Goal: Task Accomplishment & Management: Complete application form

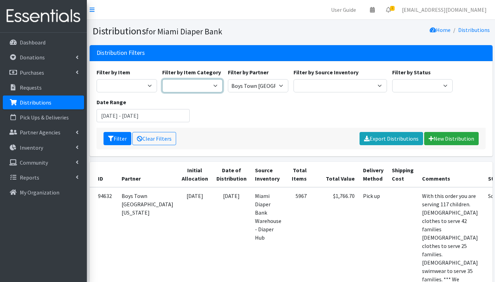
click at [214, 86] on select "Pull-Ups Baby wipes Frida Baby Essential Formula Frida Mom Essentials Adult Dia…" at bounding box center [192, 85] width 60 height 13
click at [266, 84] on select "A Safe Haven for [GEOGRAPHIC_DATA] Belafonte TACOLCY Center [GEOGRAPHIC_DATA] […" at bounding box center [258, 85] width 60 height 13
select select "7048"
click at [228, 79] on select "A Safe Haven for [GEOGRAPHIC_DATA] Belafonte TACOLCY Center [GEOGRAPHIC_DATA] […" at bounding box center [258, 85] width 60 height 13
click at [131, 118] on input "[DATE] - [DATE]" at bounding box center [143, 115] width 93 height 13
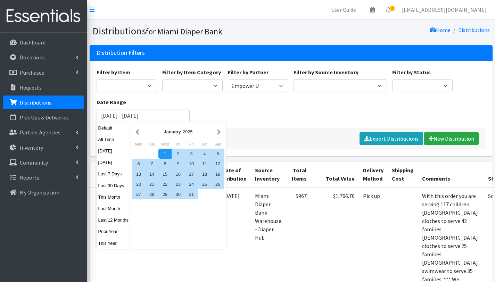
click at [223, 112] on div "Filter by Item Adult Briefs (Large/X-Large) Adult Briefs (Medium/Large) Adult B…" at bounding box center [291, 98] width 394 height 60
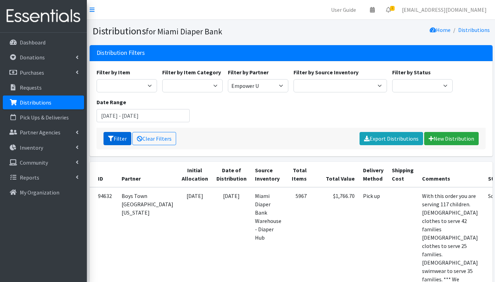
click at [117, 137] on button "Filter" at bounding box center [118, 138] width 28 height 13
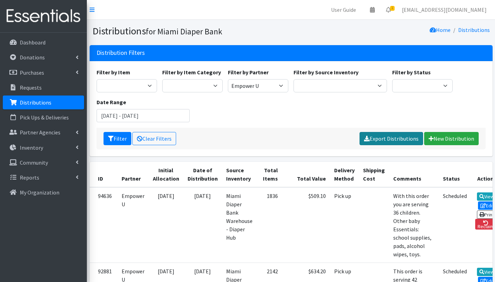
click at [402, 139] on link "Export Distributions" at bounding box center [391, 138] width 64 height 13
click at [350, 11] on link "User Guide" at bounding box center [343, 10] width 36 height 14
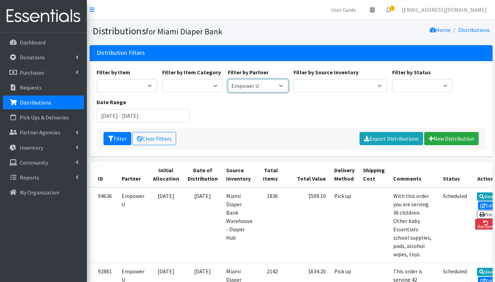
click at [256, 86] on select "A Safe Haven for [GEOGRAPHIC_DATA] Belafonte TACOLCY Center [GEOGRAPHIC_DATA] […" at bounding box center [258, 85] width 60 height 13
select select "2766"
click at [228, 79] on select "A Safe Haven for [GEOGRAPHIC_DATA] Belafonte TACOLCY Center [GEOGRAPHIC_DATA] […" at bounding box center [258, 85] width 60 height 13
click at [111, 140] on icon "submit" at bounding box center [111, 139] width 6 height 6
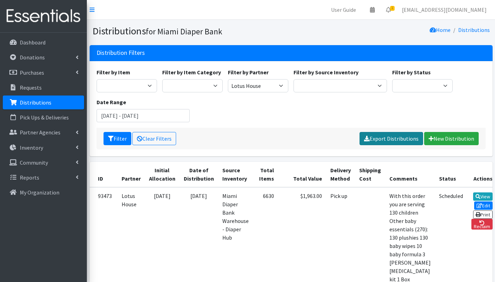
click at [400, 136] on link "Export Distributions" at bounding box center [391, 138] width 64 height 13
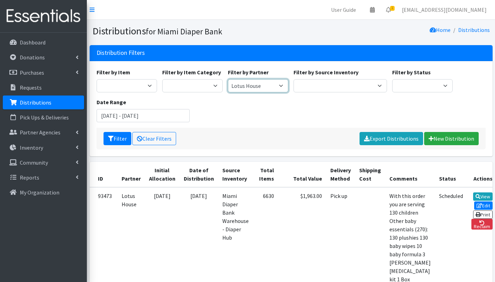
click at [270, 84] on select "A Safe Haven for [GEOGRAPHIC_DATA] Belafonte TACOLCY Center [GEOGRAPHIC_DATA] […" at bounding box center [258, 85] width 60 height 13
select select "7012"
click at [228, 79] on select "A Safe Haven for [GEOGRAPHIC_DATA] Belafonte TACOLCY Center [GEOGRAPHIC_DATA] […" at bounding box center [258, 85] width 60 height 13
click at [125, 139] on button "Filter" at bounding box center [118, 138] width 28 height 13
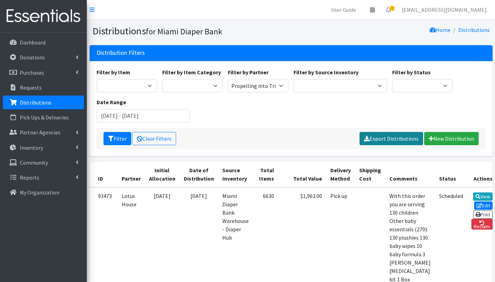
click at [386, 135] on link "Export Distributions" at bounding box center [391, 138] width 64 height 13
click at [119, 136] on button "Filter" at bounding box center [118, 138] width 28 height 13
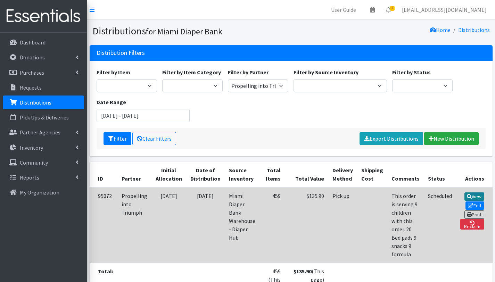
click at [464, 198] on link "View" at bounding box center [474, 196] width 20 height 8
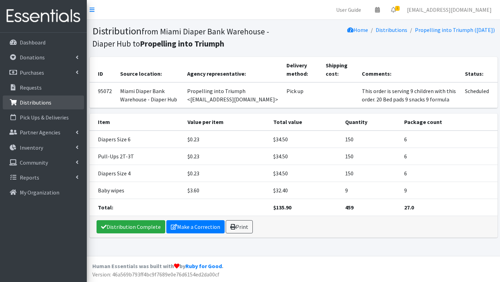
click at [43, 99] on p "Distributions" at bounding box center [36, 102] width 32 height 7
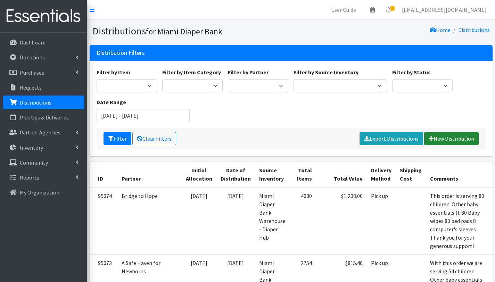
click at [448, 140] on link "New Distribution" at bounding box center [451, 138] width 55 height 13
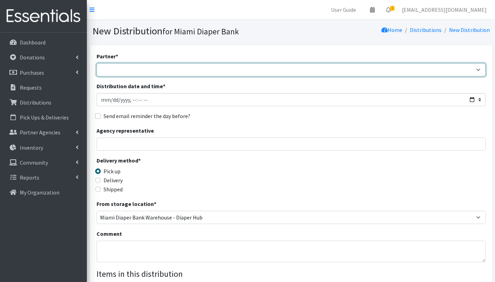
click at [139, 69] on select "A Safe Haven for [GEOGRAPHIC_DATA] Belafonte TACOLCY Center [GEOGRAPHIC_DATA] […" at bounding box center [291, 69] width 389 height 13
select select "2872"
click at [97, 63] on select "A Safe Haven for [GEOGRAPHIC_DATA] Belafonte TACOLCY Center [GEOGRAPHIC_DATA] […" at bounding box center [291, 69] width 389 height 13
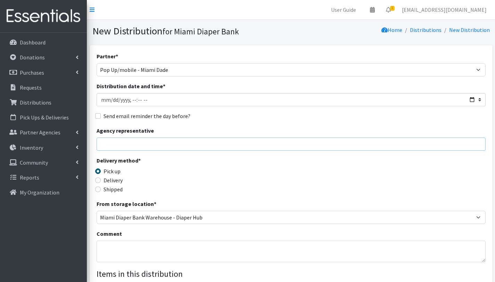
click at [123, 147] on input "Agency representative" at bounding box center [291, 144] width 389 height 13
type input "Gabriela Rojas"
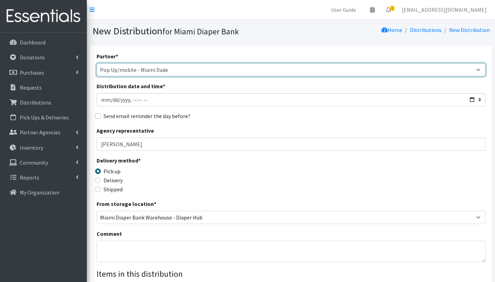
click at [152, 70] on select "A Safe Haven for [GEOGRAPHIC_DATA] Belafonte TACOLCY Center [GEOGRAPHIC_DATA] […" at bounding box center [291, 69] width 389 height 13
select select "2873"
click at [97, 63] on select "A Safe Haven for [GEOGRAPHIC_DATA] Belafonte TACOLCY Center [GEOGRAPHIC_DATA] […" at bounding box center [291, 69] width 389 height 13
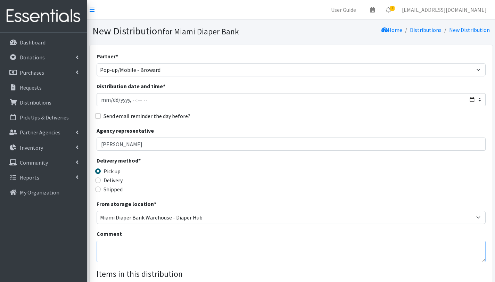
click at [121, 248] on textarea "Comment" at bounding box center [291, 252] width 389 height 22
type textarea "M"
click at [164, 247] on textarea "Pop Up Broward- Fortlauderdale" at bounding box center [291, 252] width 389 height 22
paste textarea "Humanitarian Expo - awareness"
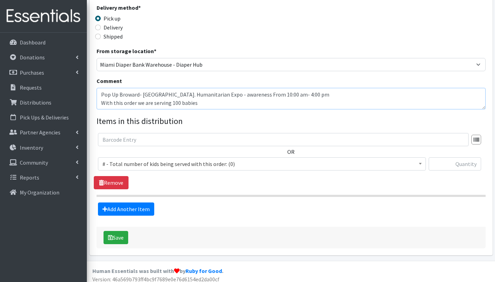
scroll to position [157, 0]
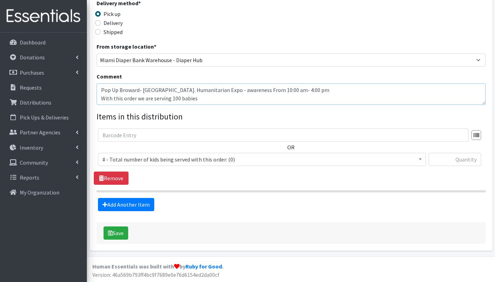
type textarea "Pop Up Broward- Fort Lauderdale. Humanitarian Expo - awareness From 10:00 am- 4…"
click at [143, 134] on input "text" at bounding box center [283, 135] width 371 height 13
click at [170, 158] on span "# - Total number of kids being served with this order: (0)" at bounding box center [261, 160] width 319 height 10
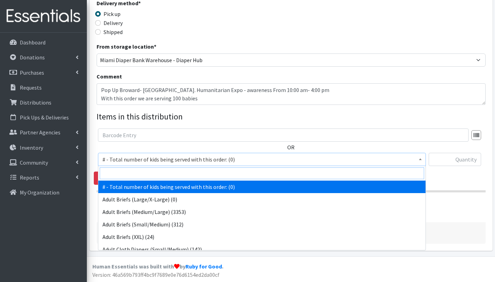
click at [165, 172] on input "search" at bounding box center [262, 173] width 324 height 12
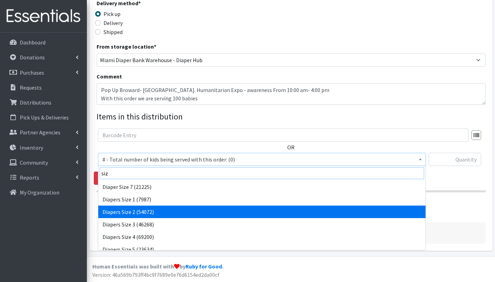
type input "siz"
select select "2668"
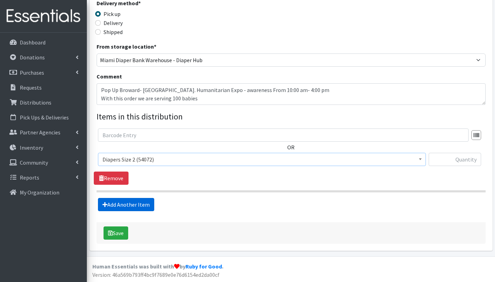
click at [132, 202] on link "Add Another Item" at bounding box center [126, 204] width 56 height 13
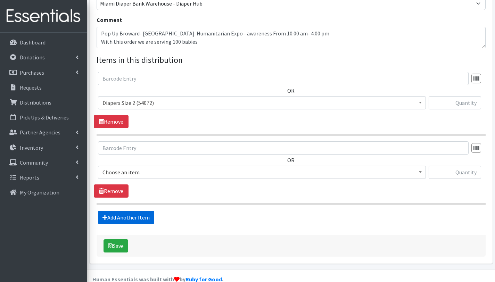
scroll to position [227, 0]
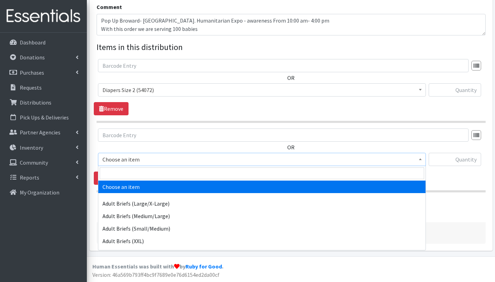
click at [124, 158] on span "Choose an item" at bounding box center [261, 160] width 319 height 10
click at [126, 170] on input "search" at bounding box center [262, 173] width 324 height 12
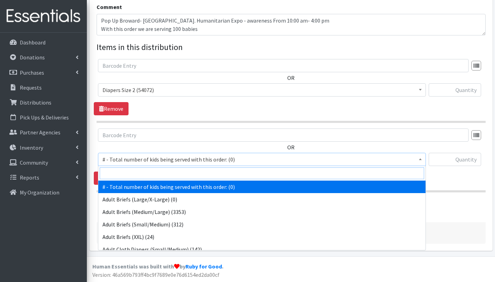
click at [123, 174] on input "search" at bounding box center [262, 173] width 324 height 12
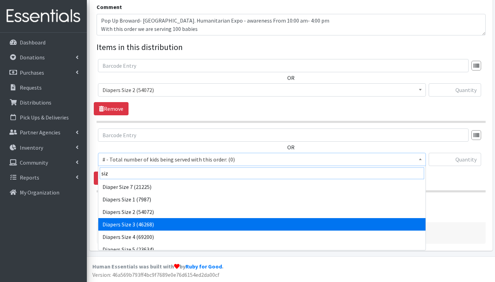
type input "siz"
select select "2655"
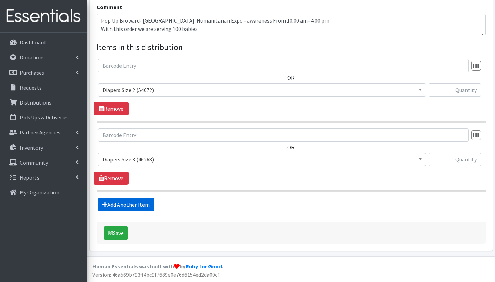
click at [130, 202] on link "Add Another Item" at bounding box center [126, 204] width 56 height 13
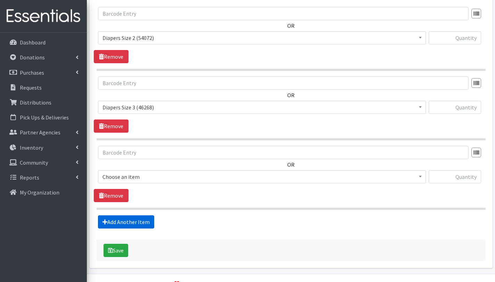
scroll to position [296, 0]
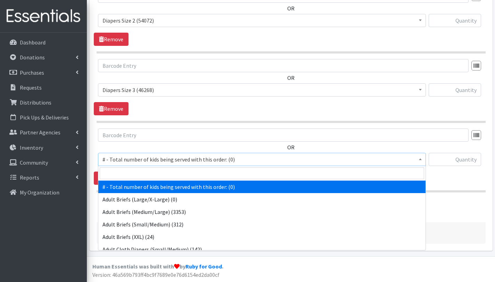
click at [133, 158] on span "# - Total number of kids being served with this order: (0)" at bounding box center [261, 160] width 319 height 10
click at [131, 174] on input "search" at bounding box center [262, 173] width 324 height 12
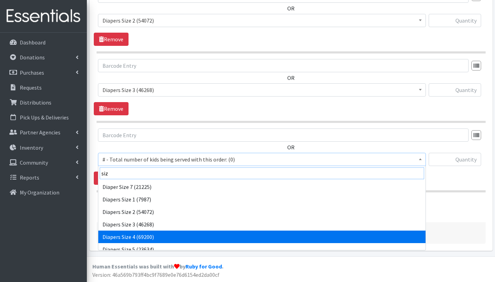
type input "siz"
select select "2661"
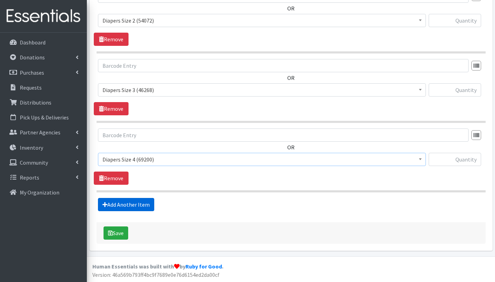
click at [131, 202] on link "Add Another Item" at bounding box center [126, 204] width 56 height 13
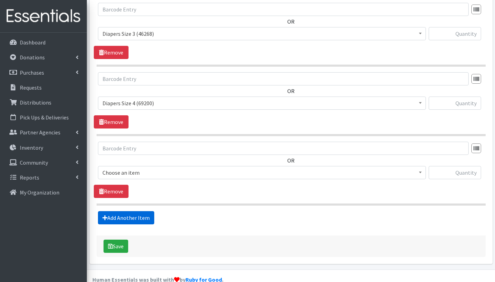
scroll to position [366, 0]
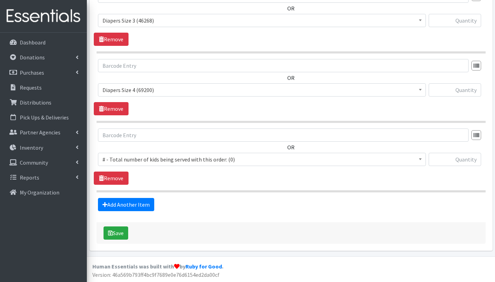
click at [134, 157] on span "# - Total number of kids being served with this order: (0)" at bounding box center [261, 160] width 319 height 10
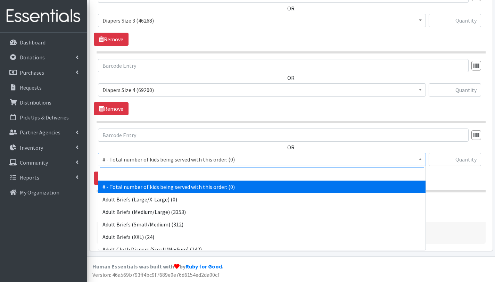
click at [135, 174] on input "search" at bounding box center [262, 173] width 324 height 12
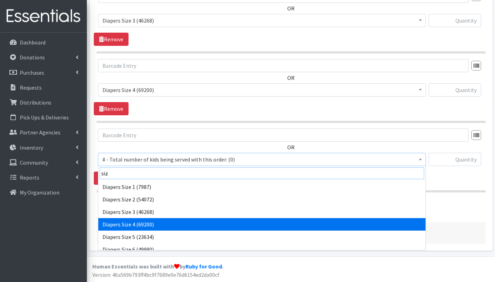
scroll to position [13, 0]
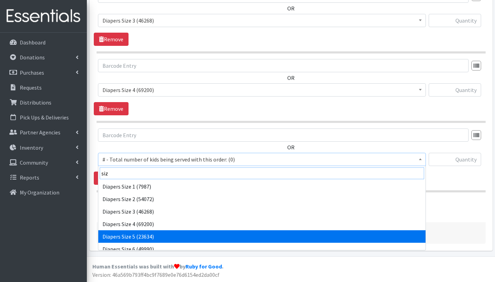
type input "siz"
select select "2652"
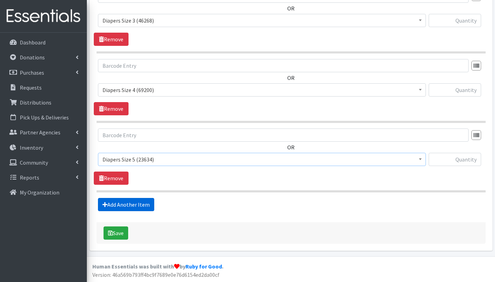
click at [135, 206] on link "Add Another Item" at bounding box center [126, 204] width 56 height 13
click at [133, 162] on span "Choose an item" at bounding box center [261, 160] width 319 height 10
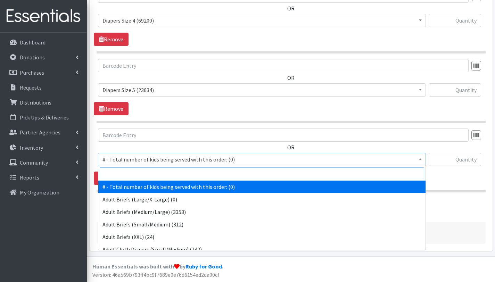
click at [133, 174] on input "search" at bounding box center [262, 173] width 324 height 12
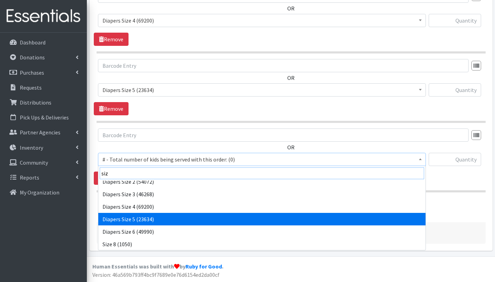
scroll to position [31, 0]
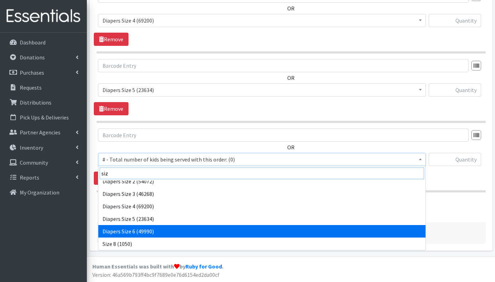
type input "siz"
select select "2674"
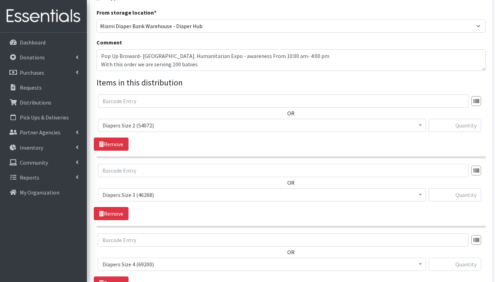
scroll to position [191, 0]
click at [456, 127] on input "text" at bounding box center [455, 125] width 52 height 13
type input "1000"
click at [462, 194] on input "text" at bounding box center [455, 194] width 52 height 13
type input "1000"
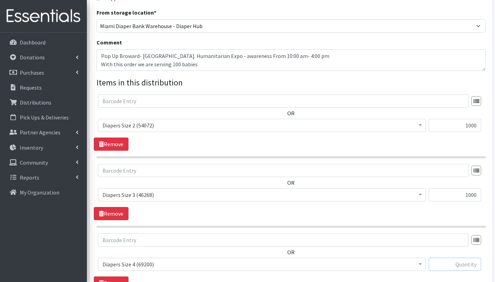
click at [474, 266] on input "text" at bounding box center [455, 264] width 52 height 13
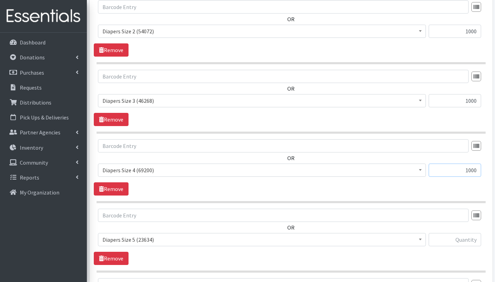
scroll to position [300, 0]
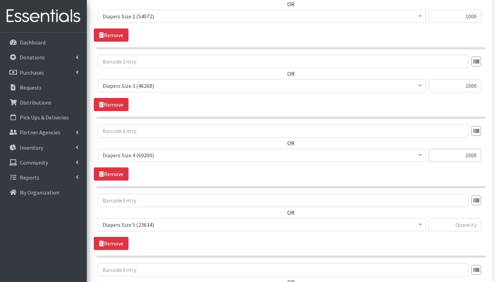
type input "1000"
click at [461, 226] on input "text" at bounding box center [455, 224] width 52 height 13
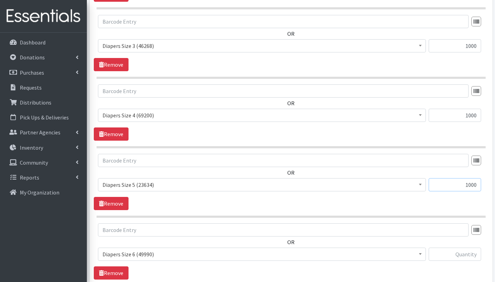
scroll to position [341, 0]
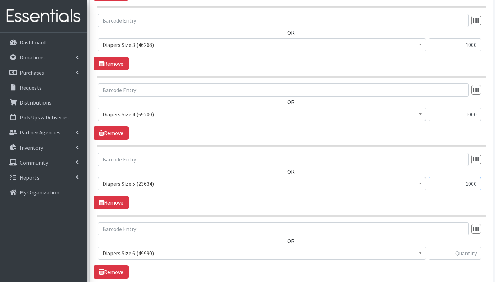
type input "1000"
click at [453, 254] on input "text" at bounding box center [455, 253] width 52 height 13
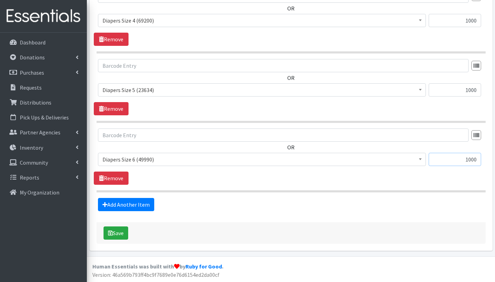
scroll to position [435, 0]
type input "1000"
click at [117, 232] on button "Save" at bounding box center [116, 232] width 25 height 13
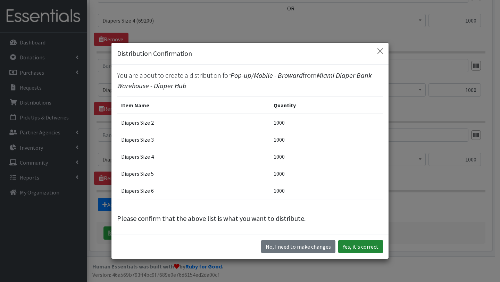
click at [361, 248] on button "Yes, it's correct" at bounding box center [360, 246] width 45 height 13
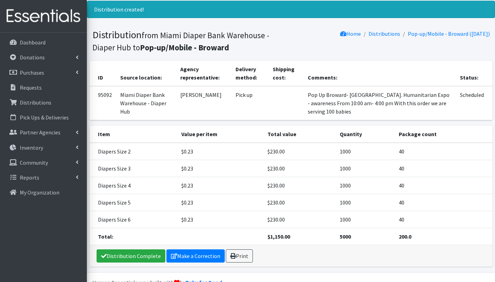
scroll to position [58, 0]
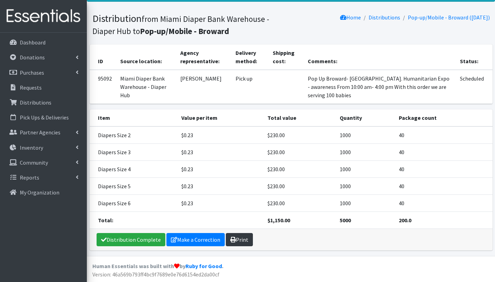
click at [236, 239] on link "Print" at bounding box center [239, 239] width 27 height 13
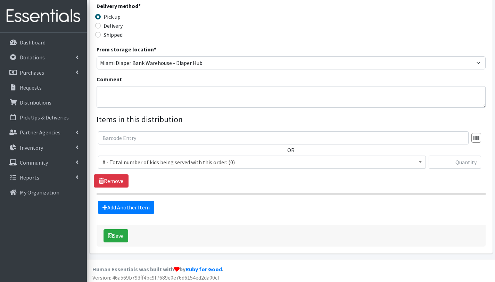
scroll to position [157, 0]
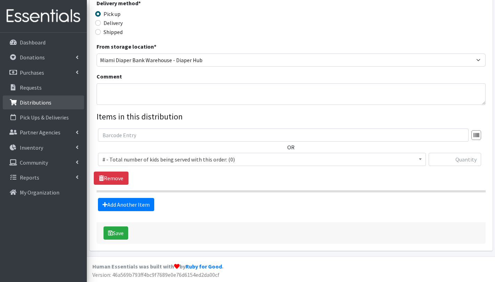
click at [41, 100] on p "Distributions" at bounding box center [36, 102] width 32 height 7
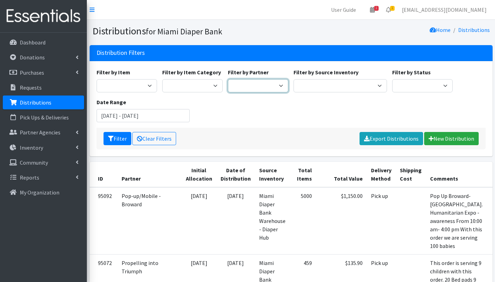
click at [262, 86] on select "A Safe Haven for [GEOGRAPHIC_DATA] Belafonte TACOLCY Center [GEOGRAPHIC_DATA] […" at bounding box center [258, 85] width 60 height 13
select select "7052"
click at [228, 79] on select "A Safe Haven for [GEOGRAPHIC_DATA] Belafonte TACOLCY Center [GEOGRAPHIC_DATA] […" at bounding box center [258, 85] width 60 height 13
click at [125, 139] on button "Filter" at bounding box center [118, 138] width 28 height 13
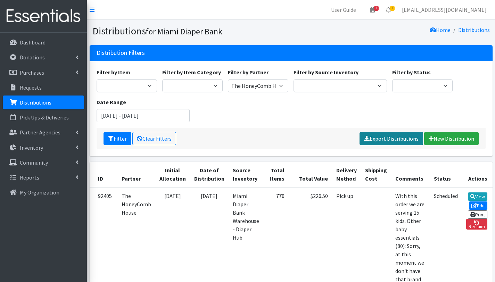
click at [389, 137] on link "Export Distributions" at bounding box center [391, 138] width 64 height 13
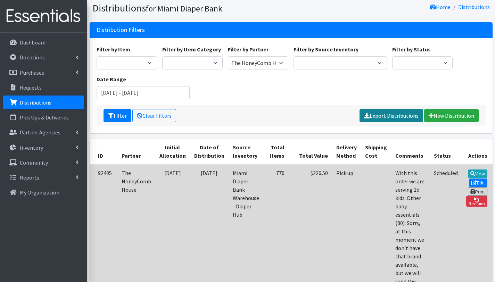
scroll to position [59, 0]
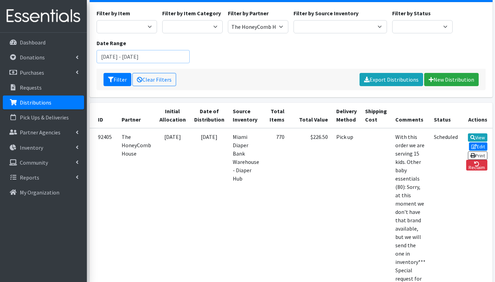
click at [141, 58] on input "[DATE] - [DATE]" at bounding box center [143, 56] width 93 height 13
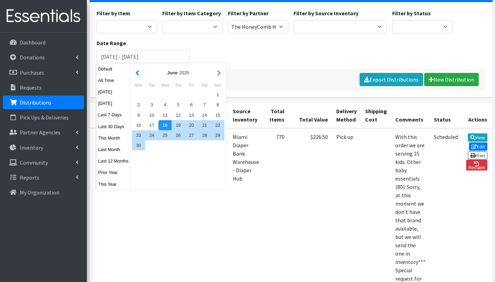
click at [139, 72] on button "button" at bounding box center [137, 72] width 7 height 9
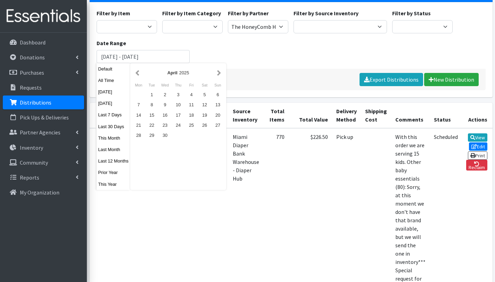
click at [139, 72] on button "button" at bounding box center [137, 72] width 7 height 9
click at [165, 95] on div "1" at bounding box center [164, 95] width 13 height 10
click at [219, 73] on button "button" at bounding box center [218, 72] width 7 height 9
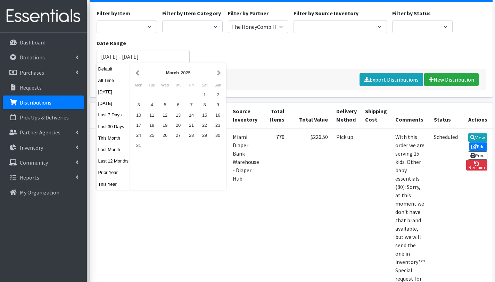
click at [219, 73] on button "button" at bounding box center [218, 72] width 7 height 9
click at [218, 73] on button "button" at bounding box center [218, 72] width 7 height 9
click at [218, 74] on button "button" at bounding box center [218, 72] width 7 height 9
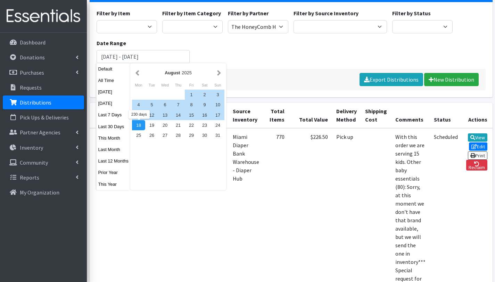
click at [138, 124] on div "18" at bounding box center [138, 125] width 13 height 10
type input "[DATE] - [DATE]"
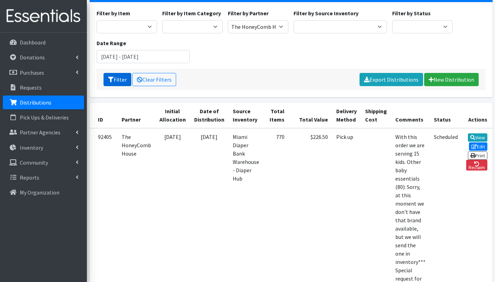
click at [119, 77] on button "Filter" at bounding box center [118, 79] width 28 height 13
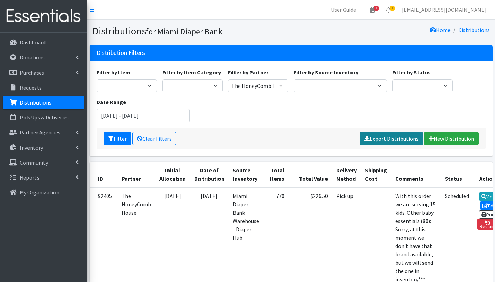
click at [398, 138] on link "Export Distributions" at bounding box center [391, 138] width 64 height 13
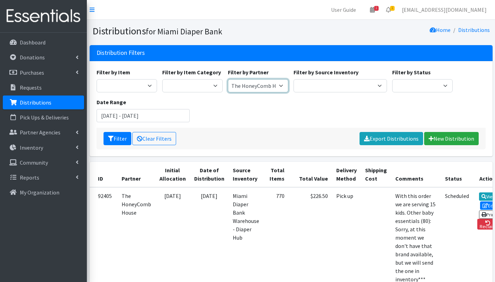
click at [239, 85] on select "A Safe Haven for Newborns Belafonte TACOLCY Center Boys Town South Florida Brid…" at bounding box center [258, 85] width 60 height 13
click at [257, 85] on select "A Safe Haven for Newborns Belafonte TACOLCY Center Boys Town South Florida Brid…" at bounding box center [258, 85] width 60 height 13
select select "2780"
click at [228, 79] on select "A Safe Haven for Newborns Belafonte TACOLCY Center Boys Town South Florida Brid…" at bounding box center [258, 85] width 60 height 13
click at [115, 139] on button "Filter" at bounding box center [118, 138] width 28 height 13
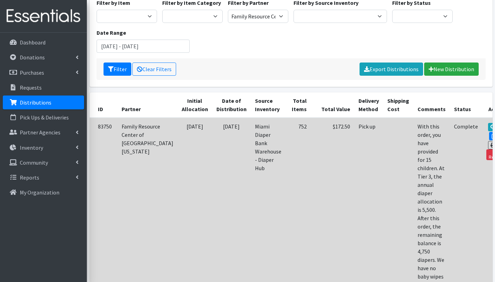
scroll to position [68, 0]
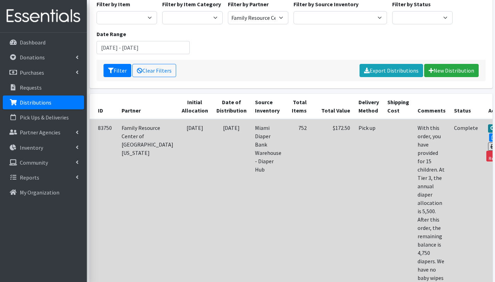
click at [488, 128] on link "View" at bounding box center [498, 128] width 20 height 8
